Goal: Transaction & Acquisition: Obtain resource

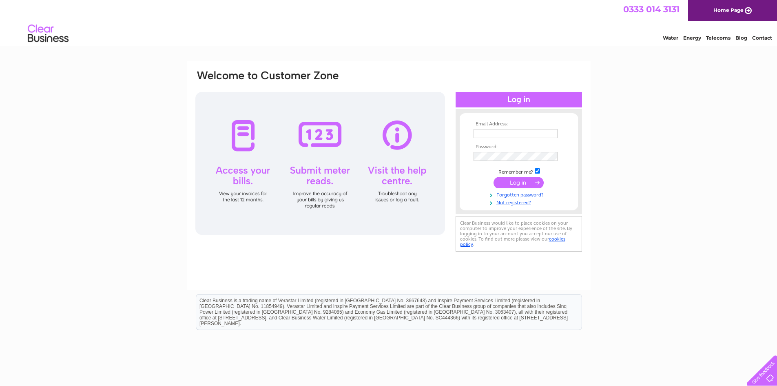
type input "kitchenkave@gmail.com"
click at [504, 181] on input "submit" at bounding box center [519, 182] width 50 height 11
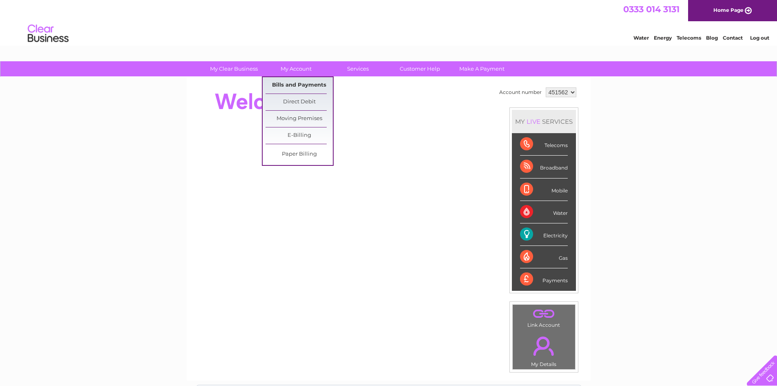
click at [299, 82] on link "Bills and Payments" at bounding box center [299, 85] width 67 height 16
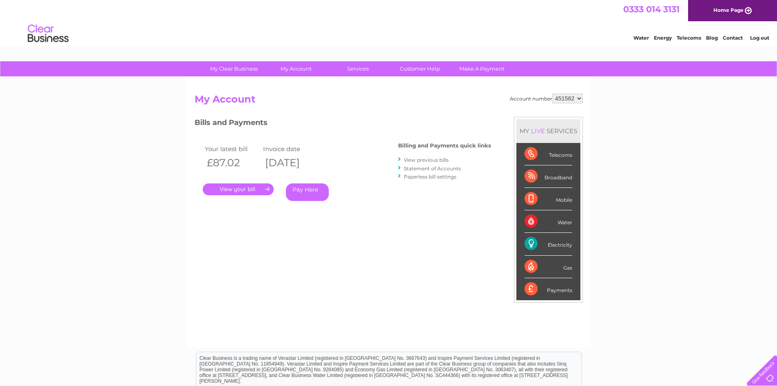
click at [425, 157] on link "View previous bills" at bounding box center [426, 160] width 45 height 6
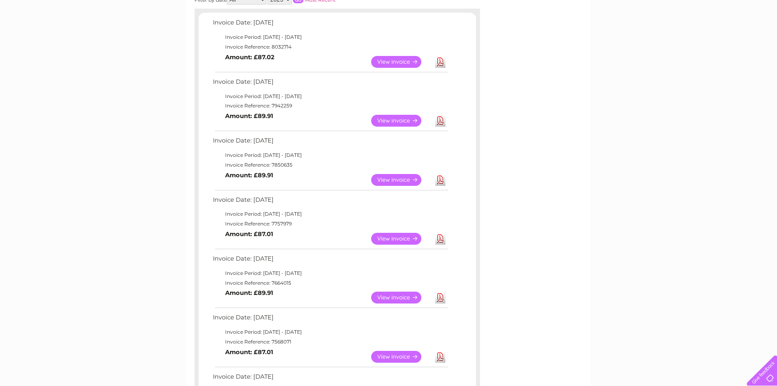
scroll to position [204, 0]
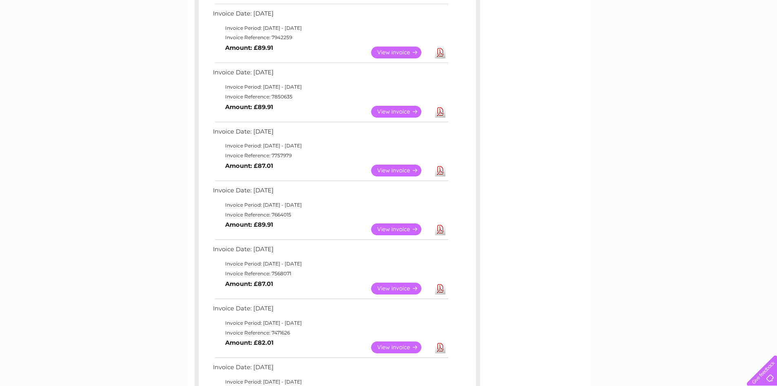
click at [439, 229] on link "Download" at bounding box center [440, 229] width 10 height 12
click at [440, 167] on link "Download" at bounding box center [440, 170] width 10 height 12
click at [440, 112] on link "Download" at bounding box center [440, 112] width 10 height 12
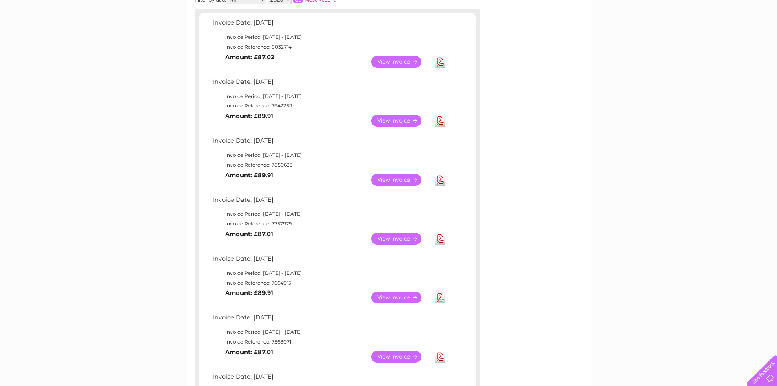
click at [441, 122] on link "Download" at bounding box center [440, 121] width 10 height 12
click at [442, 63] on link "Download" at bounding box center [440, 62] width 10 height 12
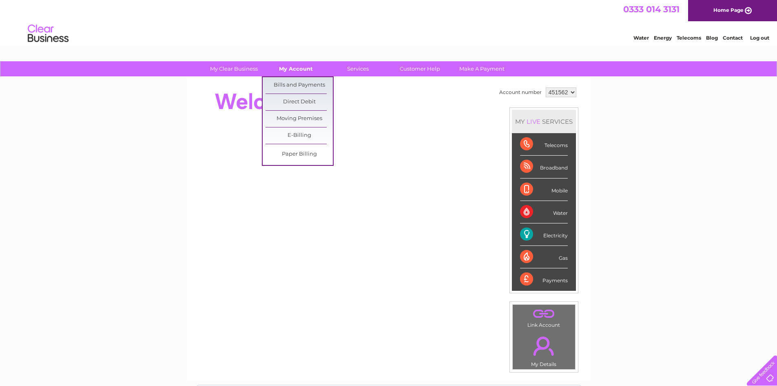
click at [300, 70] on link "My Account" at bounding box center [295, 68] width 67 height 15
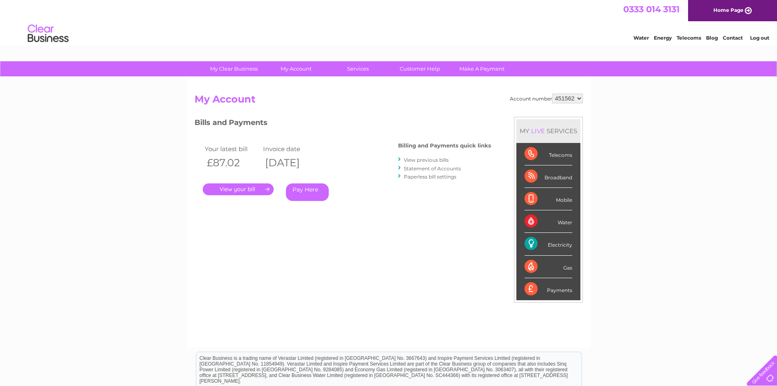
click at [250, 189] on link "." at bounding box center [238, 189] width 71 height 12
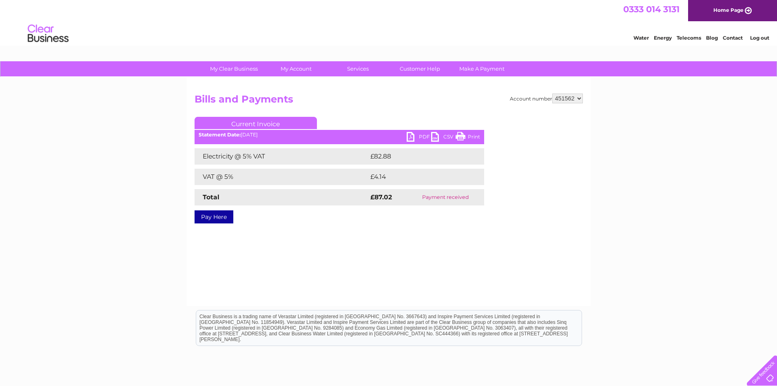
click at [412, 138] on link "PDF" at bounding box center [419, 138] width 24 height 12
